Goal: Task Accomplishment & Management: Use online tool/utility

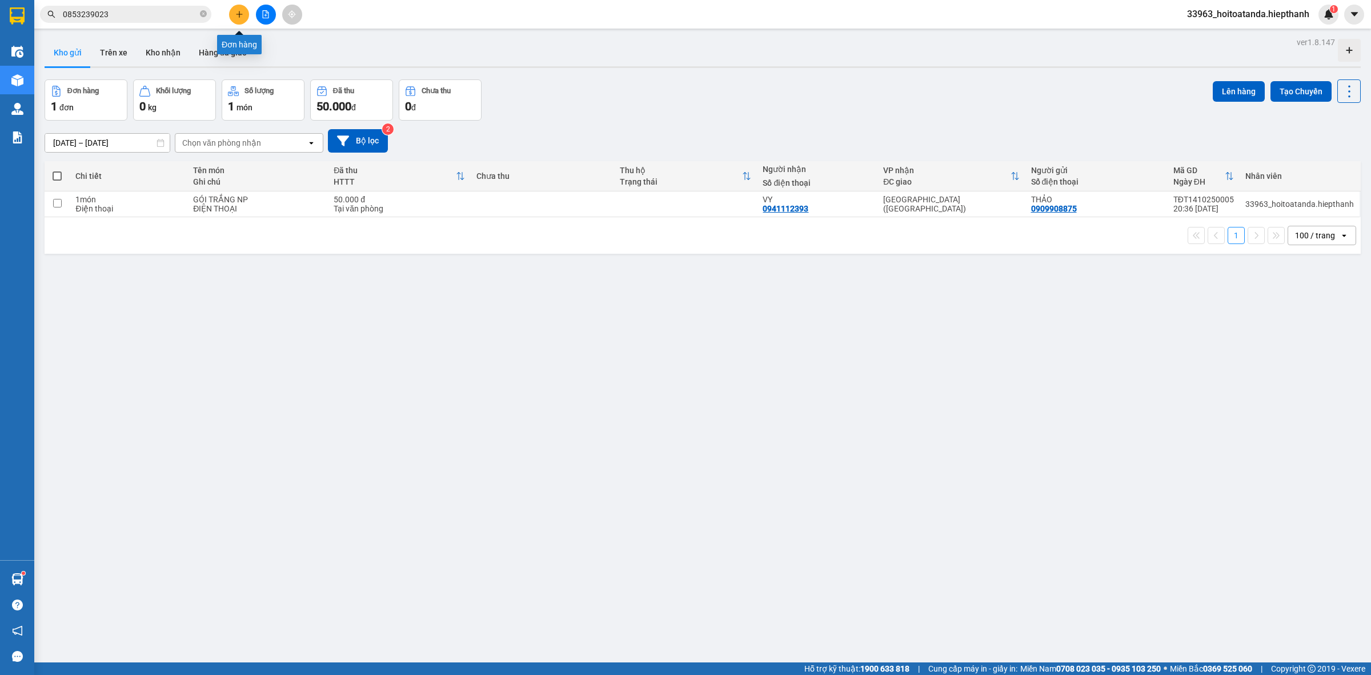
click at [267, 15] on icon "file-add" at bounding box center [266, 14] width 8 height 8
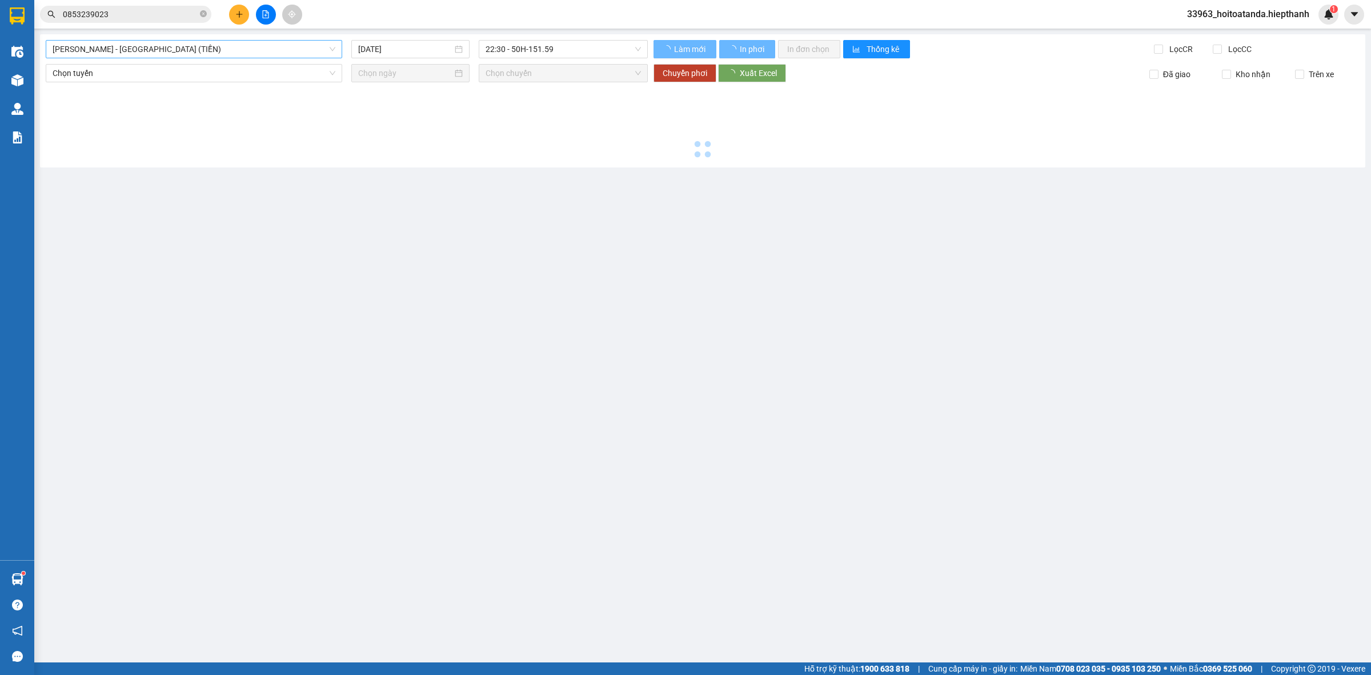
click at [183, 49] on span "[PERSON_NAME] - [GEOGRAPHIC_DATA] (TIỀN)" at bounding box center [194, 49] width 283 height 17
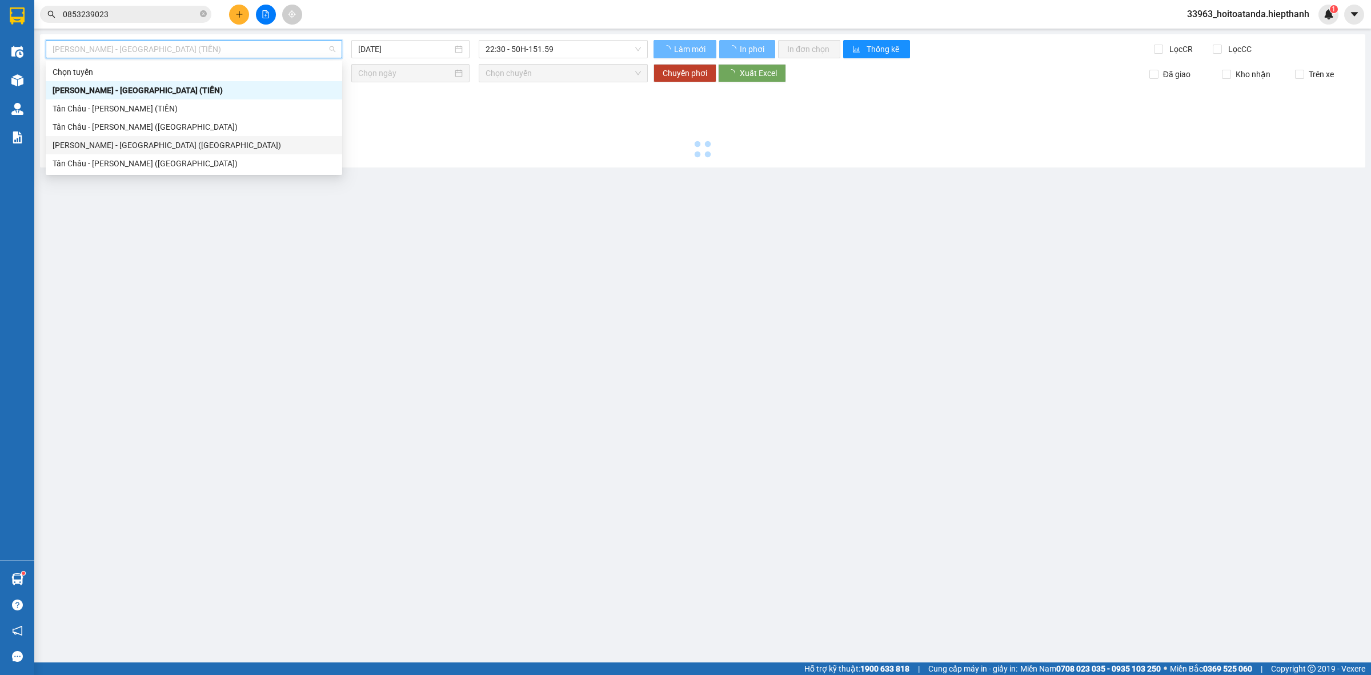
type input "[DATE]"
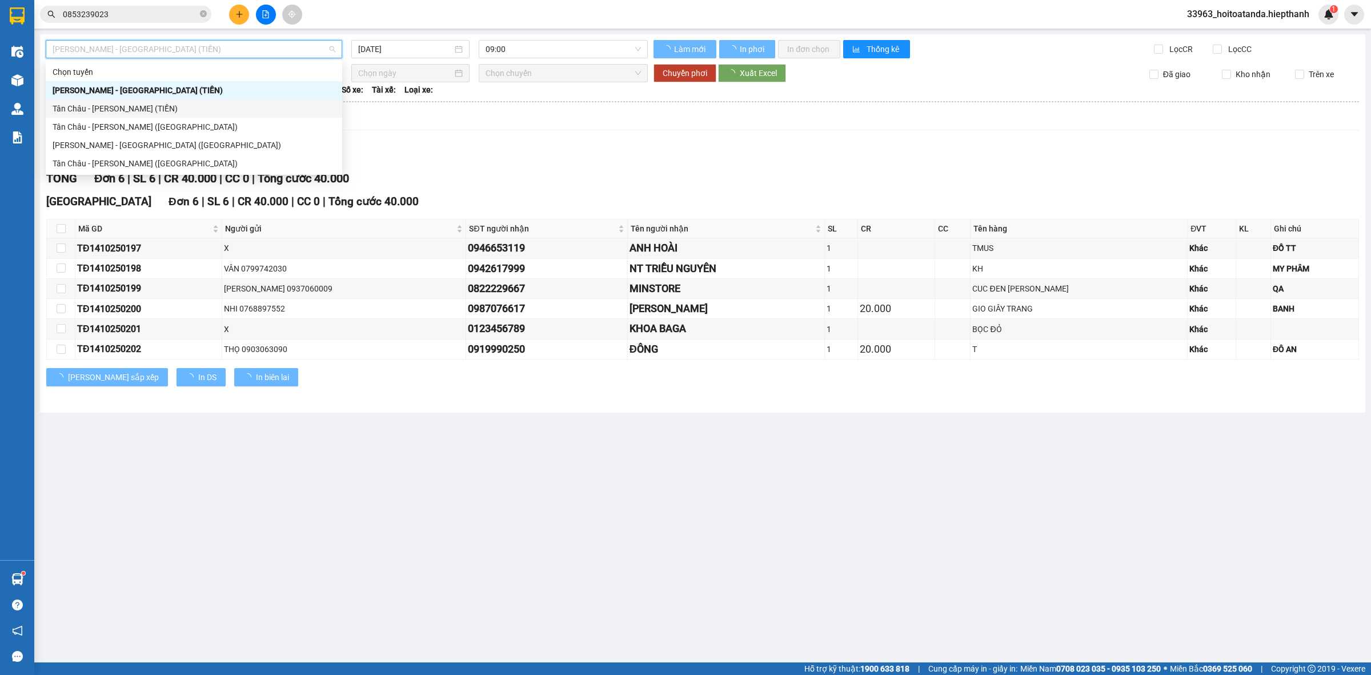
click at [166, 102] on div "Tân Châu - [PERSON_NAME] (TIỀN)" at bounding box center [194, 108] width 283 height 13
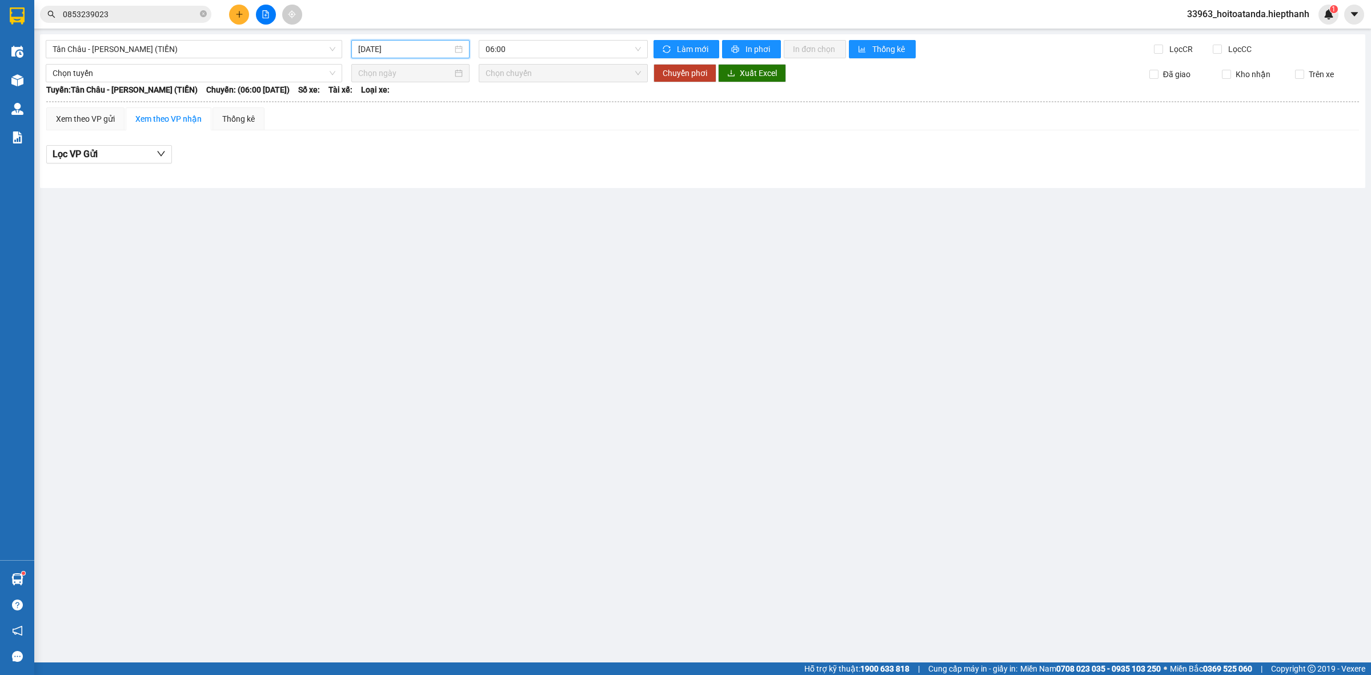
click at [418, 44] on input "[DATE]" at bounding box center [405, 49] width 94 height 13
click at [407, 153] on div "14" at bounding box center [410, 150] width 14 height 14
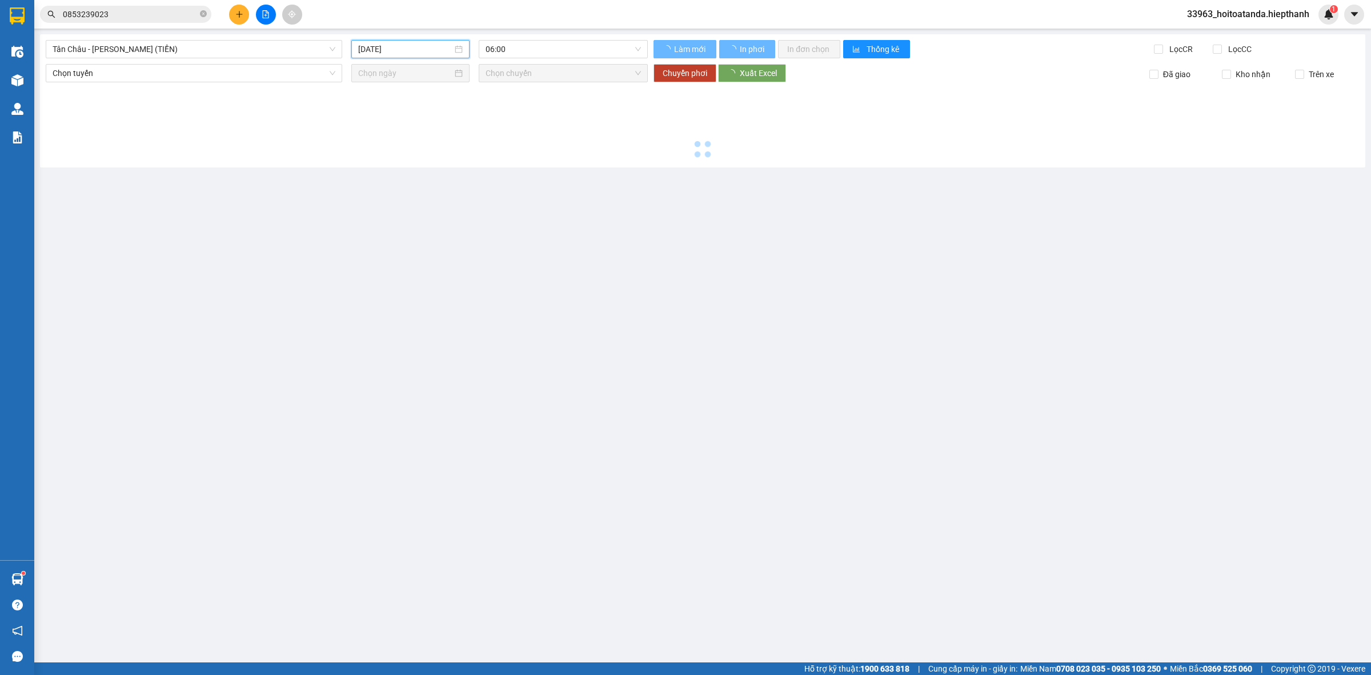
type input "[DATE]"
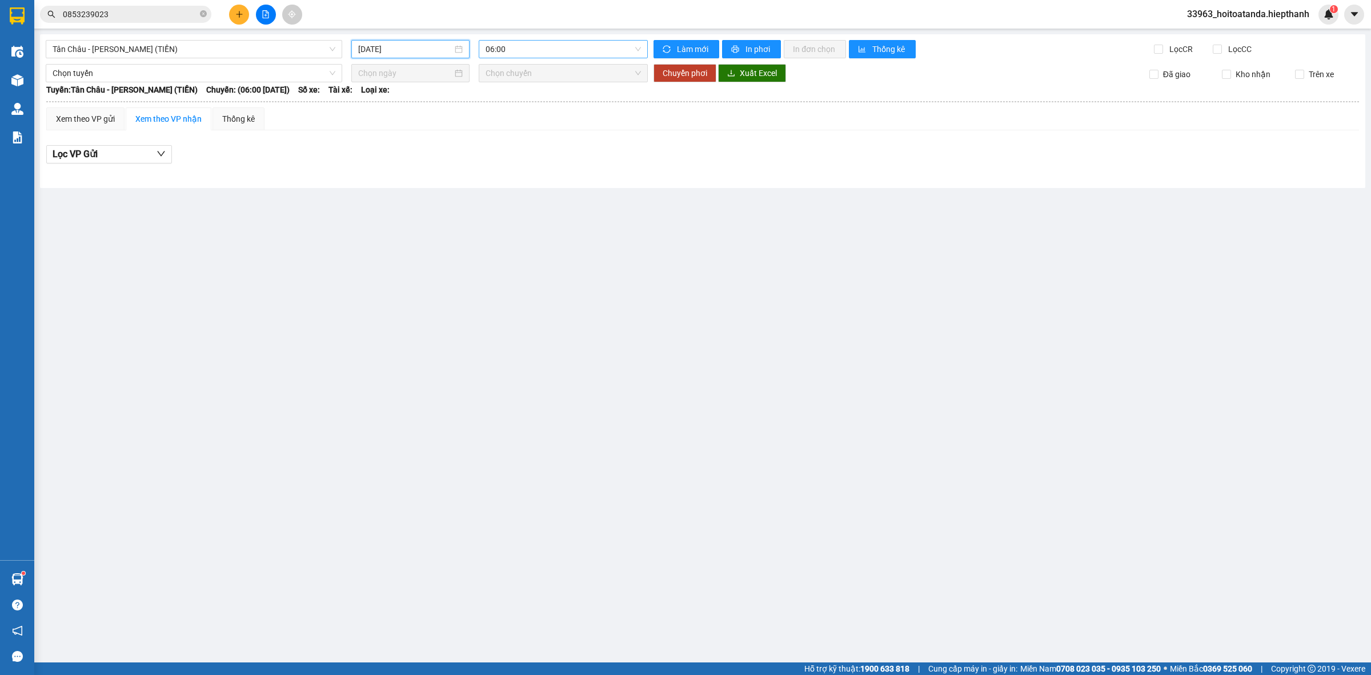
click at [523, 53] on span "06:00" at bounding box center [563, 49] width 155 height 17
click at [515, 179] on div "22:00" at bounding box center [530, 181] width 89 height 13
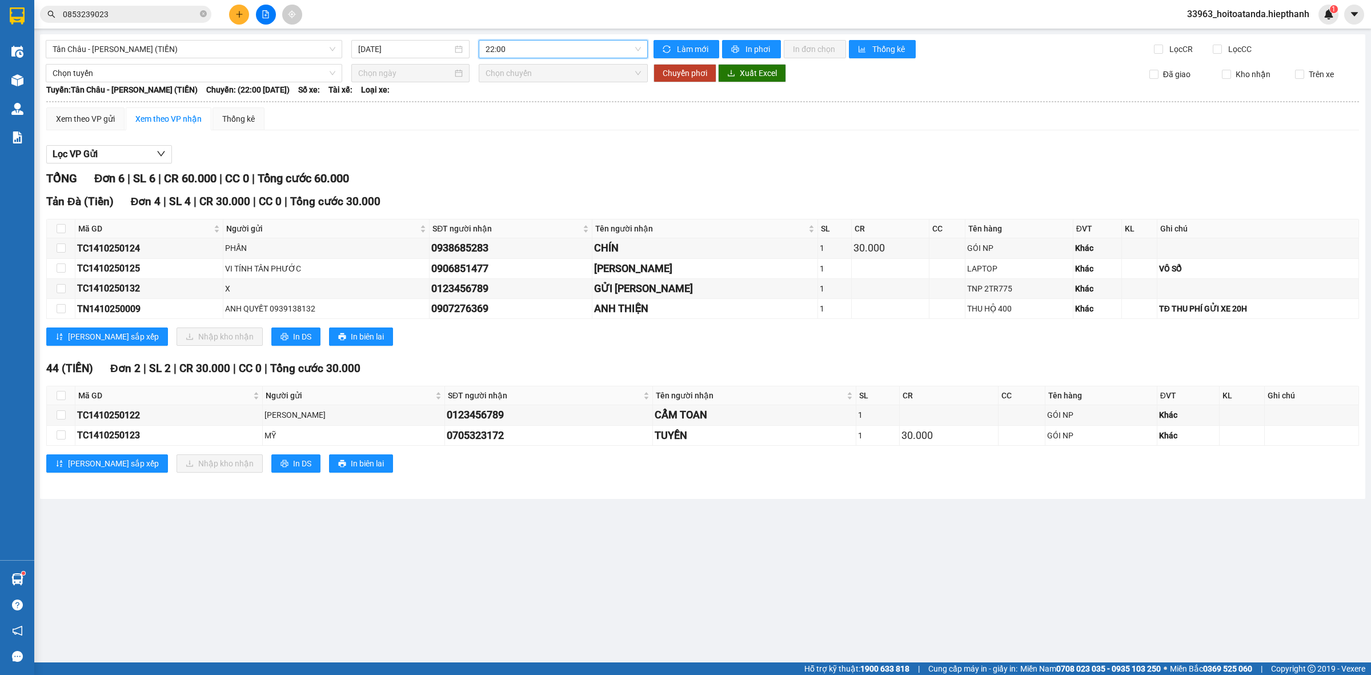
click at [569, 169] on div "Lọc VP Gửi TỔNG Đơn 6 | SL 6 | CR 60.000 | CC 0 | Tổng cước 60.000 Tản Đà (T…" at bounding box center [702, 312] width 1313 height 347
click at [363, 47] on input "[DATE]" at bounding box center [405, 49] width 94 height 13
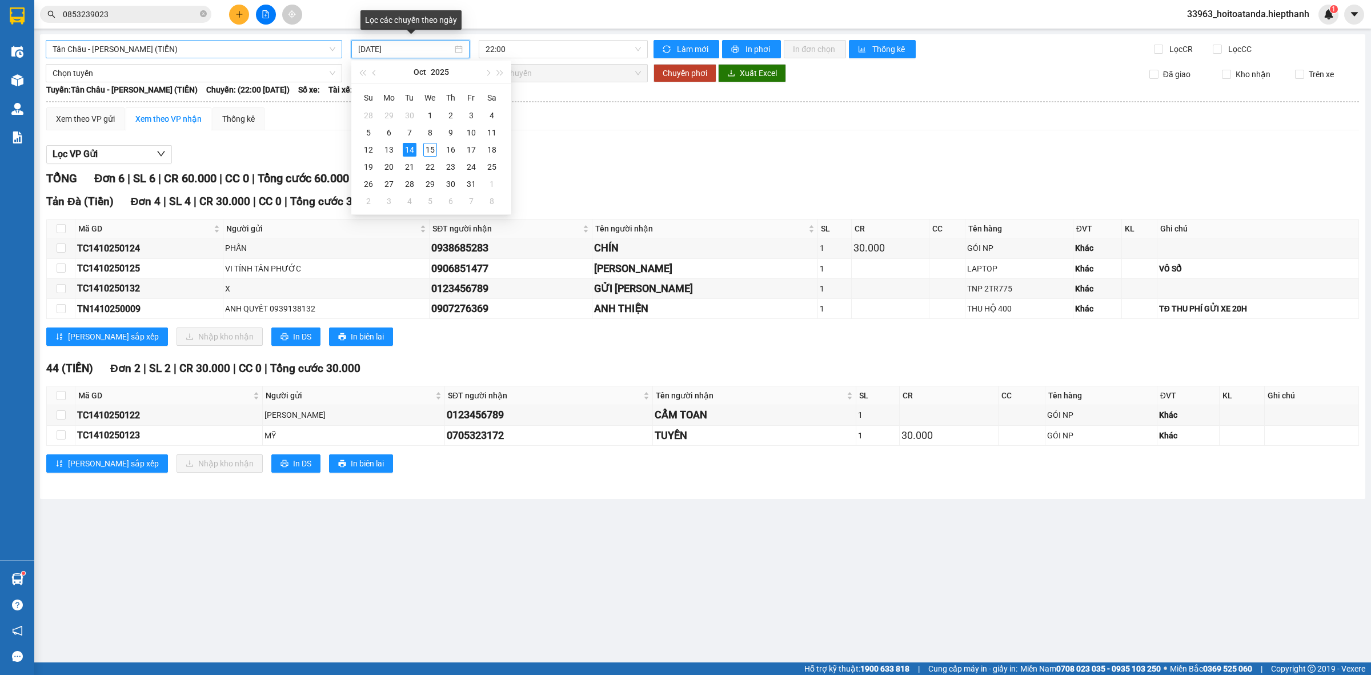
click at [295, 51] on span "Tân Châu - [PERSON_NAME] (TIỀN)" at bounding box center [194, 49] width 283 height 17
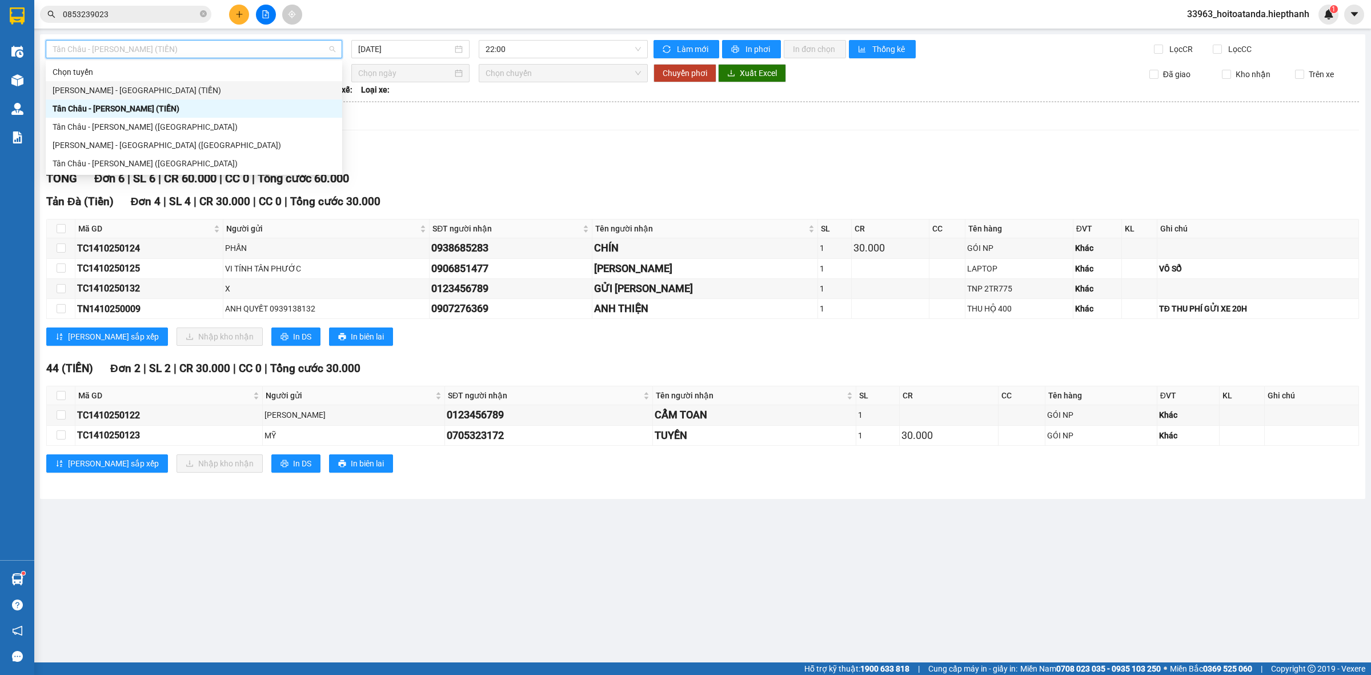
click at [215, 90] on div "[PERSON_NAME] - [GEOGRAPHIC_DATA] (TIỀN)" at bounding box center [194, 90] width 283 height 13
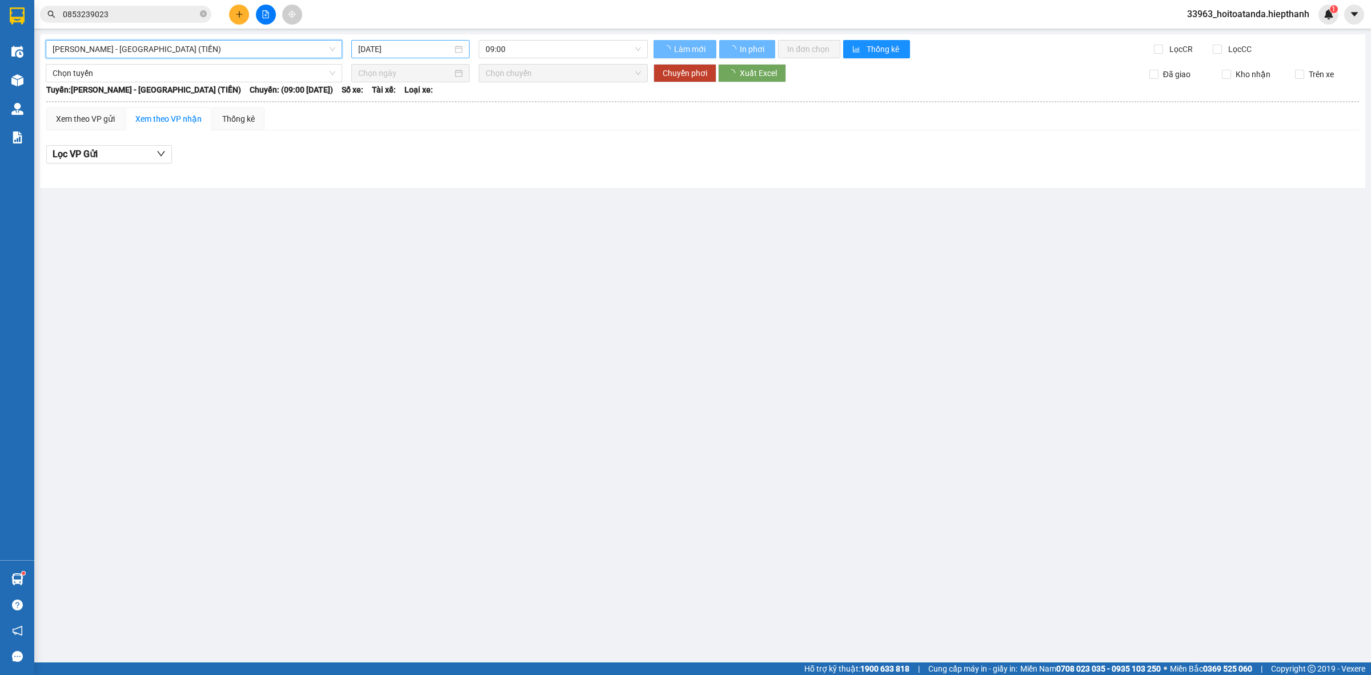
click at [431, 45] on input "[DATE]" at bounding box center [405, 49] width 94 height 13
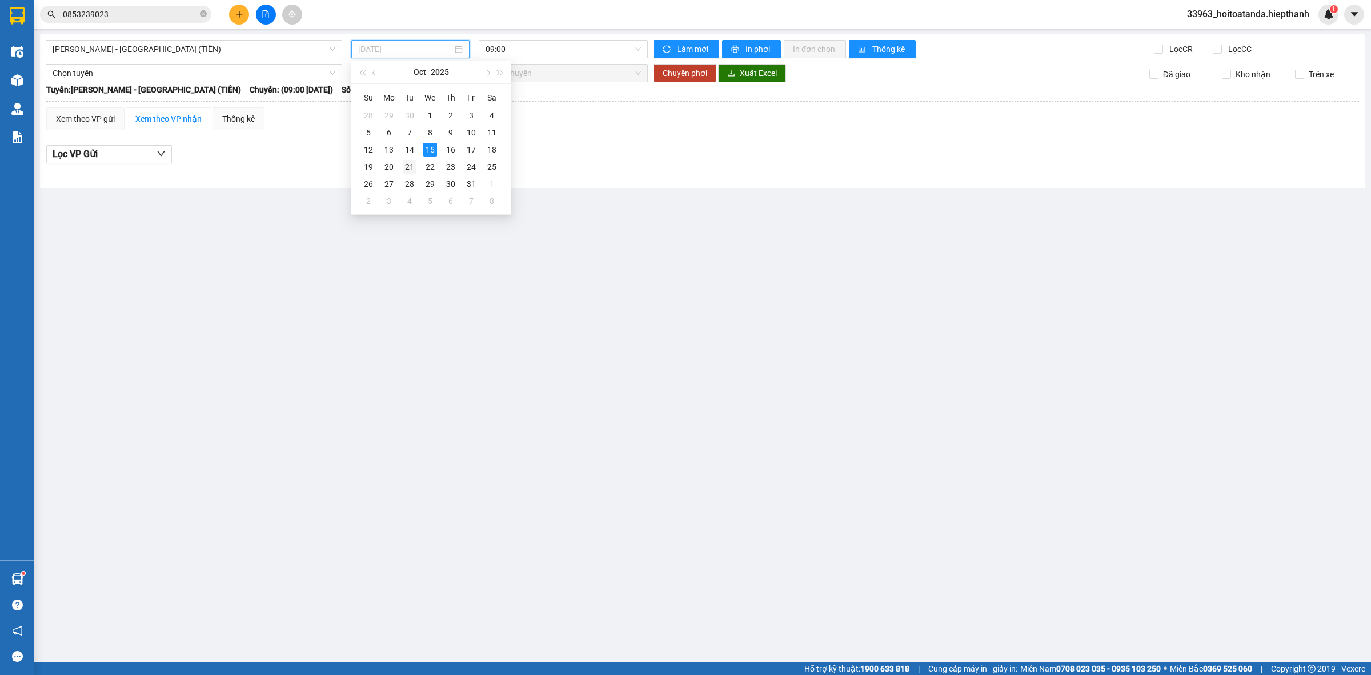
click at [410, 158] on td "21" at bounding box center [409, 166] width 21 height 17
click at [406, 55] on div "[DATE]" at bounding box center [410, 49] width 118 height 18
click at [407, 146] on div "14" at bounding box center [410, 150] width 14 height 14
type input "[DATE]"
click at [541, 46] on span "09:00" at bounding box center [563, 49] width 155 height 17
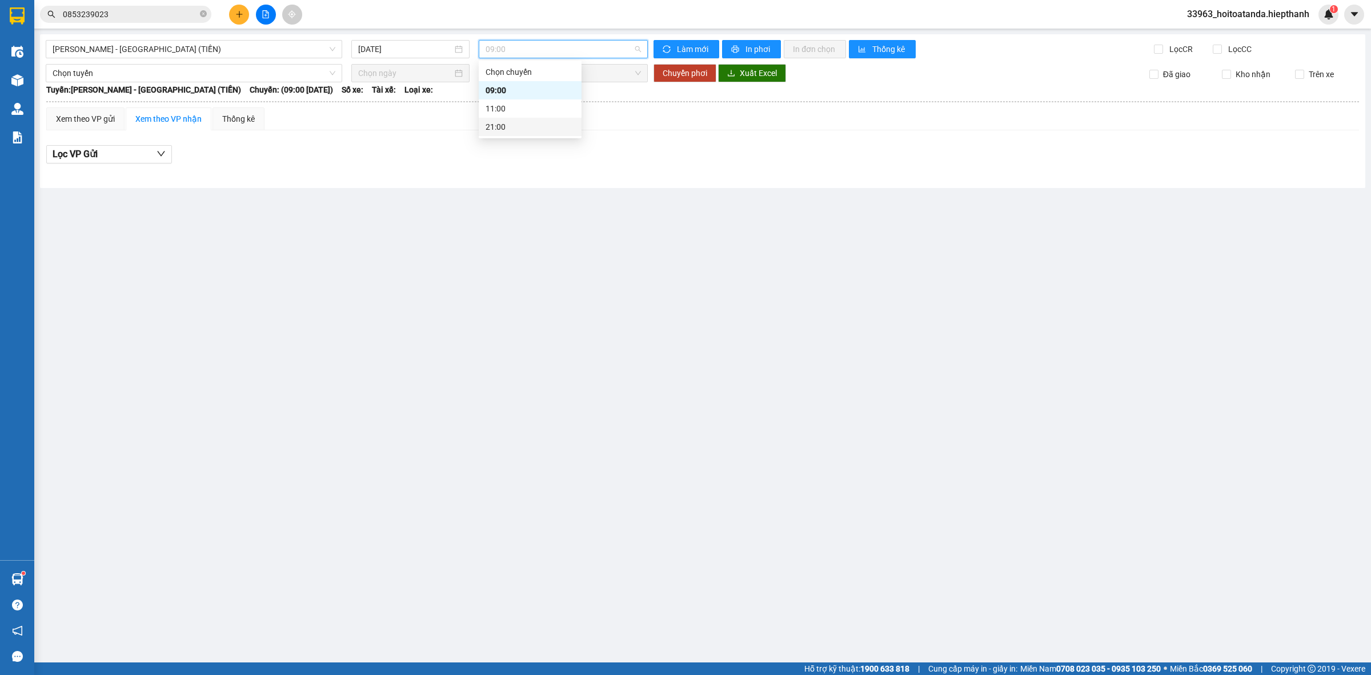
click at [513, 135] on div "21:00" at bounding box center [530, 127] width 103 height 18
